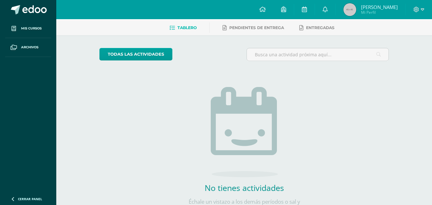
scroll to position [56, 0]
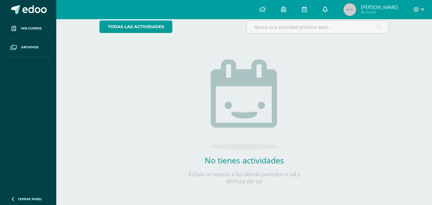
click at [328, 11] on icon at bounding box center [324, 9] width 5 height 6
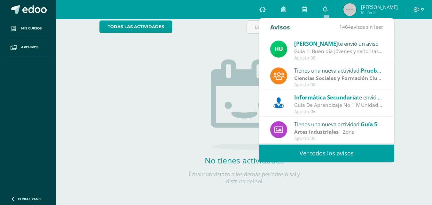
click at [351, 3] on img at bounding box center [349, 9] width 13 height 13
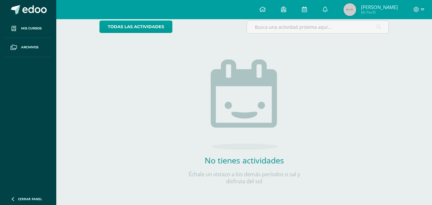
click at [350, 11] on img at bounding box center [349, 9] width 13 height 13
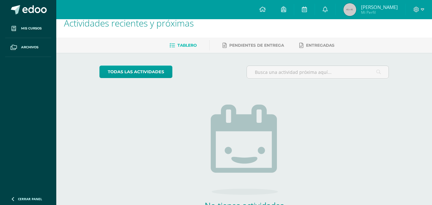
scroll to position [0, 0]
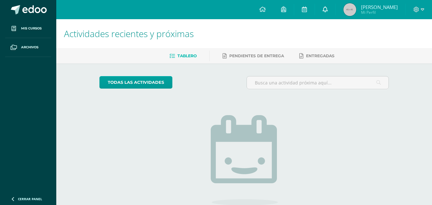
click at [321, 11] on link at bounding box center [325, 9] width 20 height 19
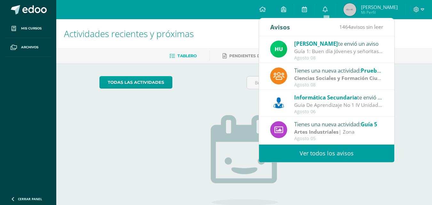
click at [315, 54] on div "Guía 1: Buen día Jóvenes y señoritas que San [PERSON_NAME] Y [PERSON_NAME] les …" at bounding box center [338, 51] width 89 height 7
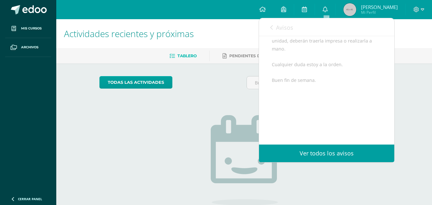
scroll to position [128, 0]
click at [276, 27] on span "Avisos" at bounding box center [284, 28] width 17 height 8
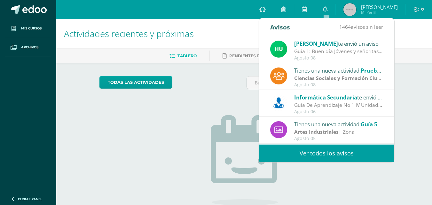
click at [341, 109] on div "Agosto 06" at bounding box center [338, 111] width 89 height 5
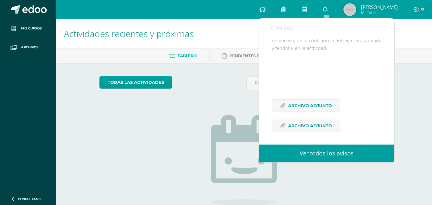
scroll to position [219, 0]
click at [212, 93] on div "todas las Actividades" at bounding box center [158, 85] width 123 height 18
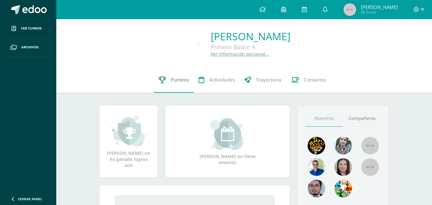
click at [173, 78] on span "Punteos" at bounding box center [180, 79] width 18 height 7
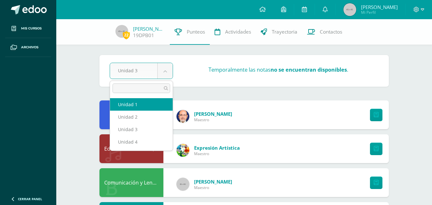
select select "Unidad 1"
